Goal: Find specific page/section: Find specific page/section

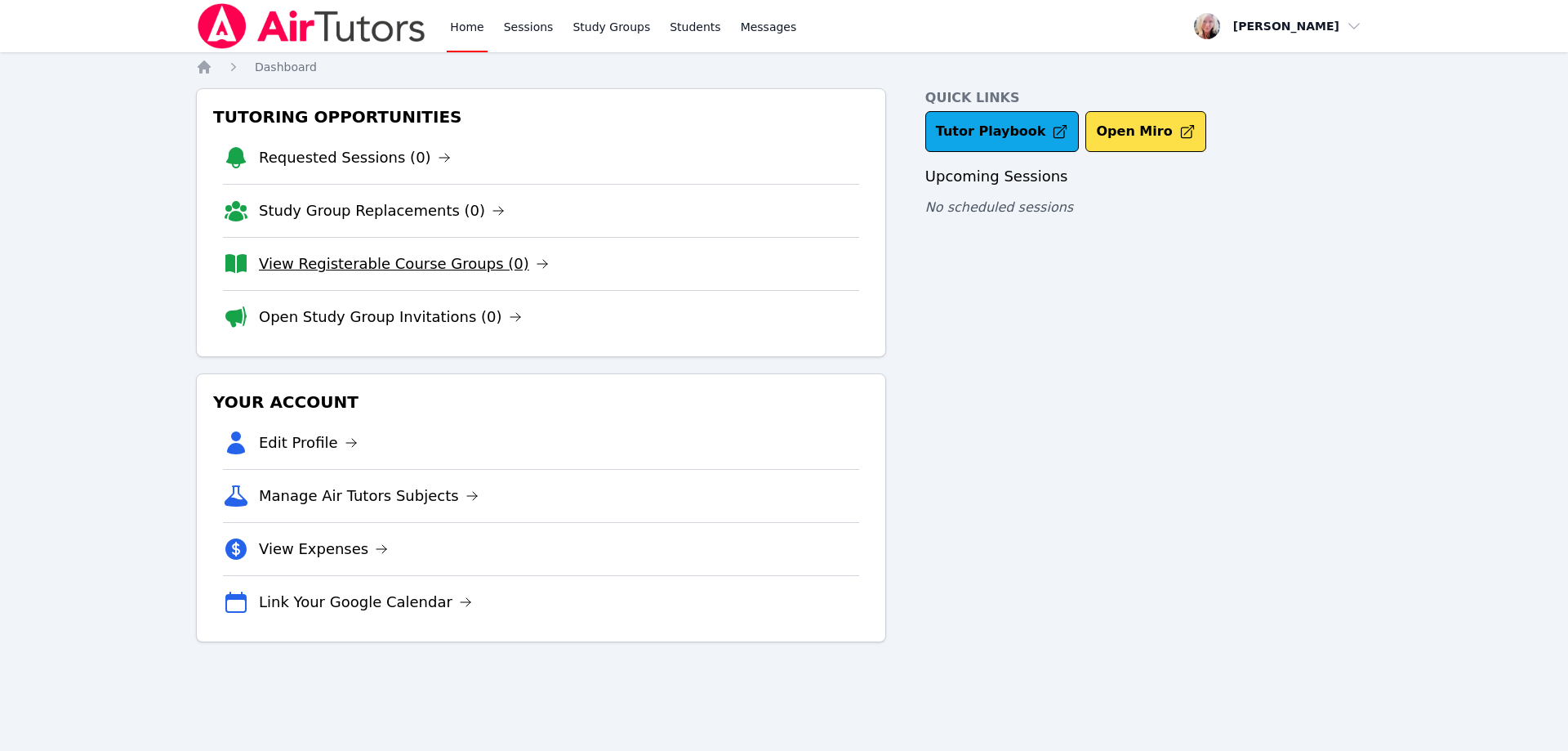
click at [447, 266] on link "View Registerable Course Groups (0)" at bounding box center [403, 264] width 289 height 23
